Goal: Task Accomplishment & Management: Use online tool/utility

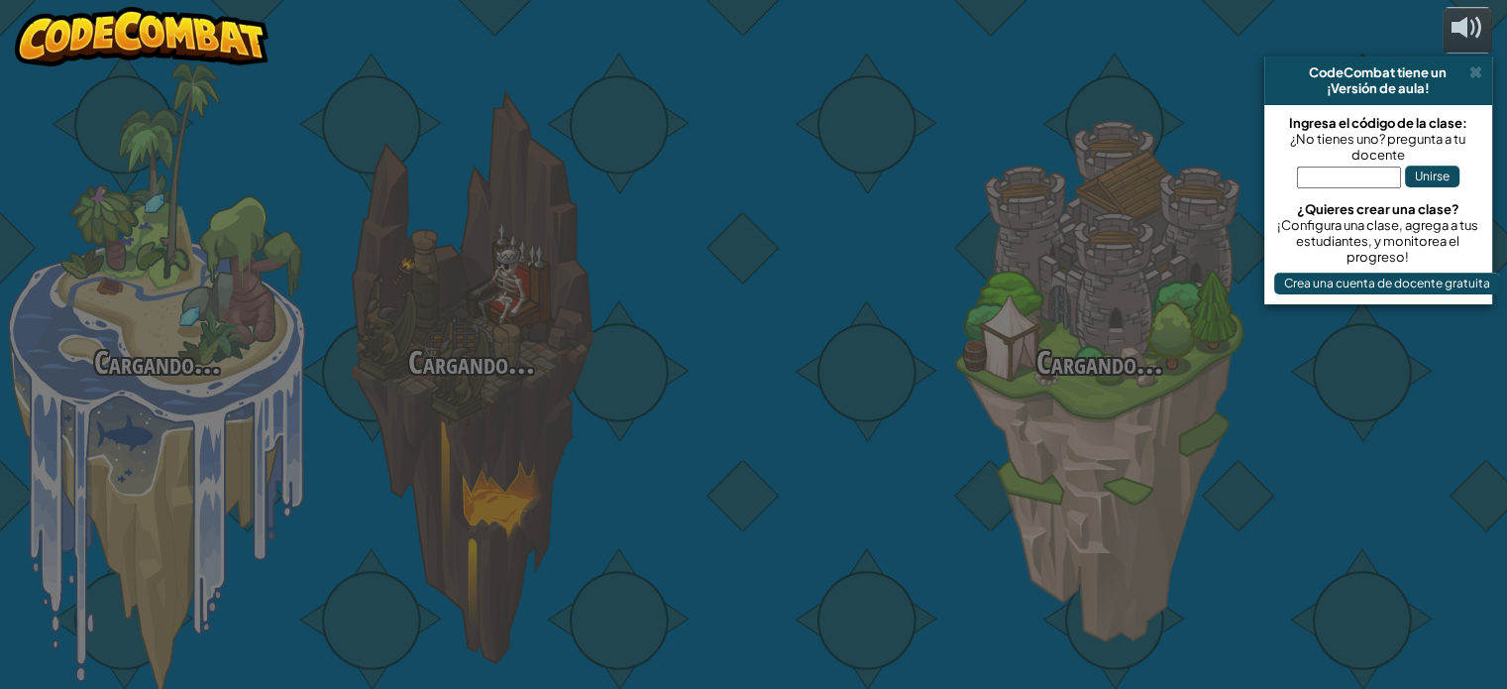
select select "es-419"
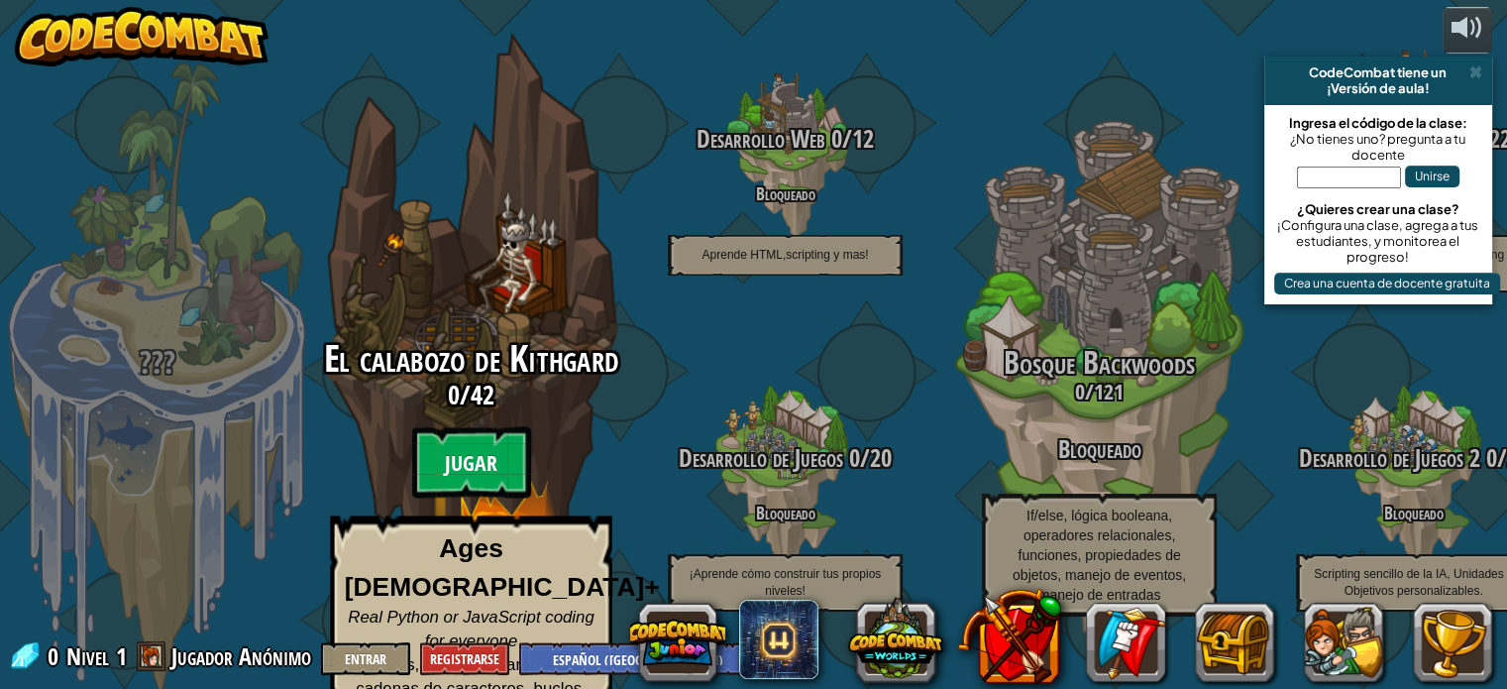
click at [427, 458] on btn "Jugar" at bounding box center [471, 462] width 119 height 71
select select "es-419"
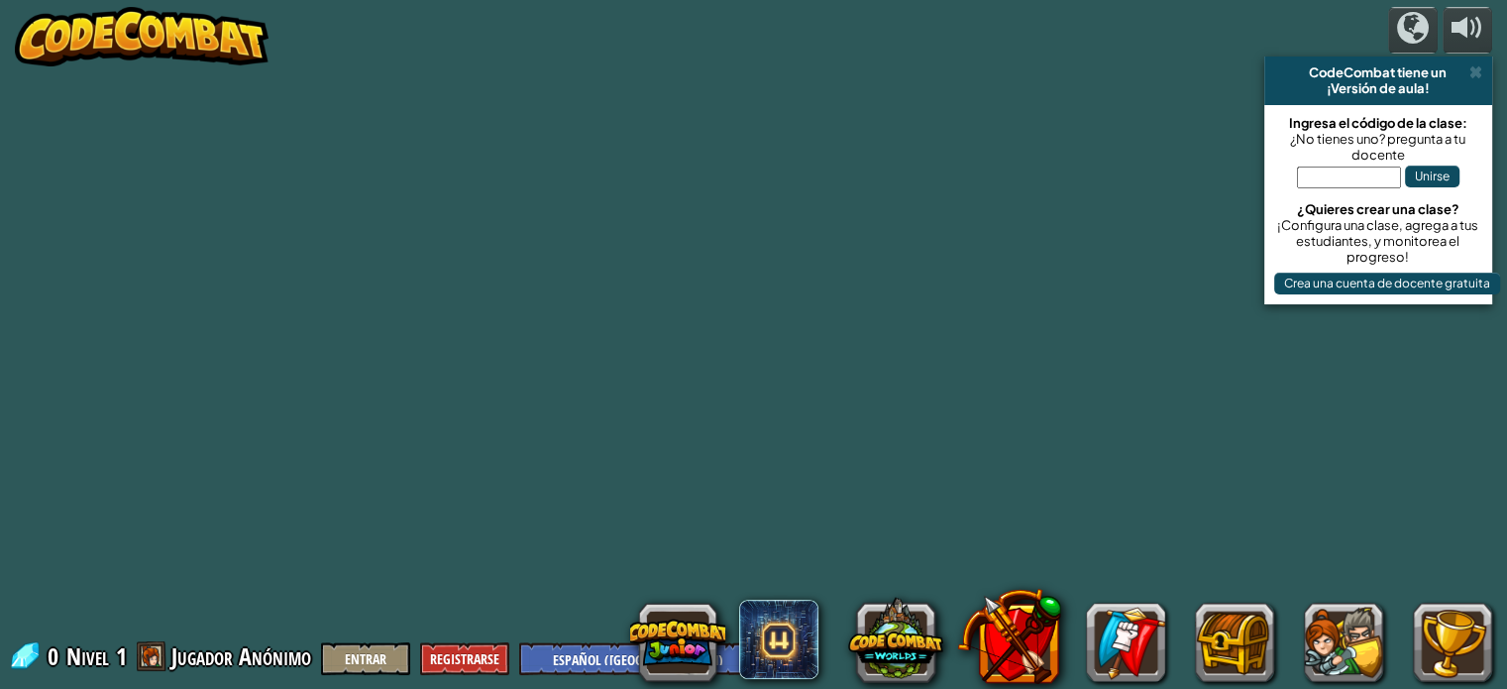
select select "es-419"
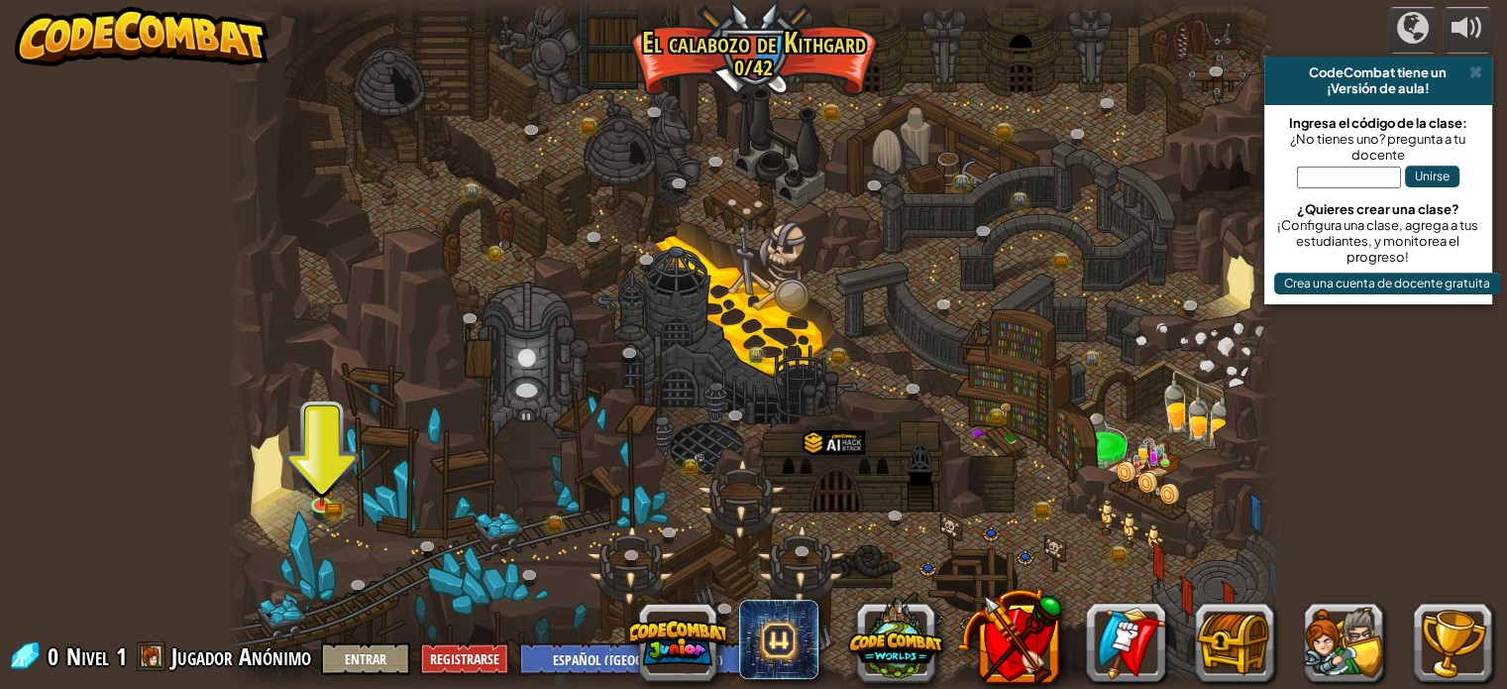
click at [337, 519] on div at bounding box center [753, 344] width 1053 height 689
click at [330, 470] on img at bounding box center [322, 475] width 26 height 56
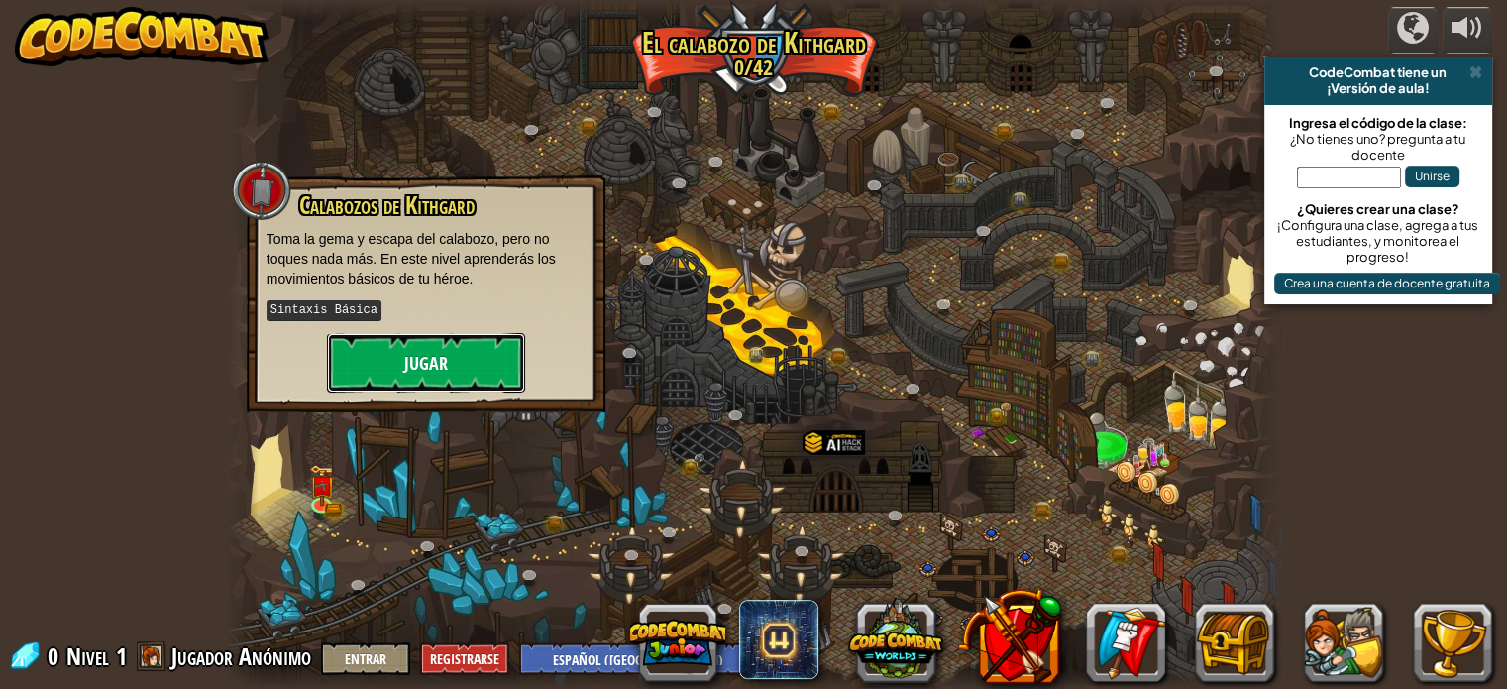
click at [424, 363] on button "Jugar" at bounding box center [426, 362] width 198 height 59
